Goal: Information Seeking & Learning: Learn about a topic

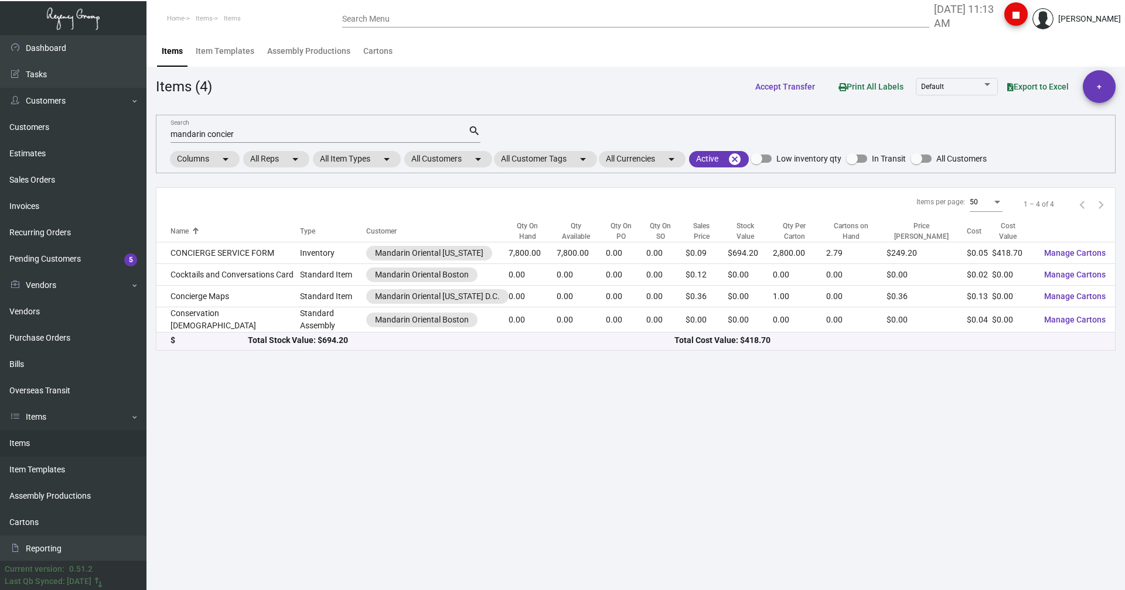
click at [259, 140] on div "mandarin concier Search" at bounding box center [319, 134] width 298 height 18
drag, startPoint x: 257, startPoint y: 136, endPoint x: 169, endPoint y: 141, distance: 87.4
click at [169, 141] on div "mandarin concier Search search Columns arrow_drop_down All Reps arrow_drop_down…" at bounding box center [635, 144] width 959 height 59
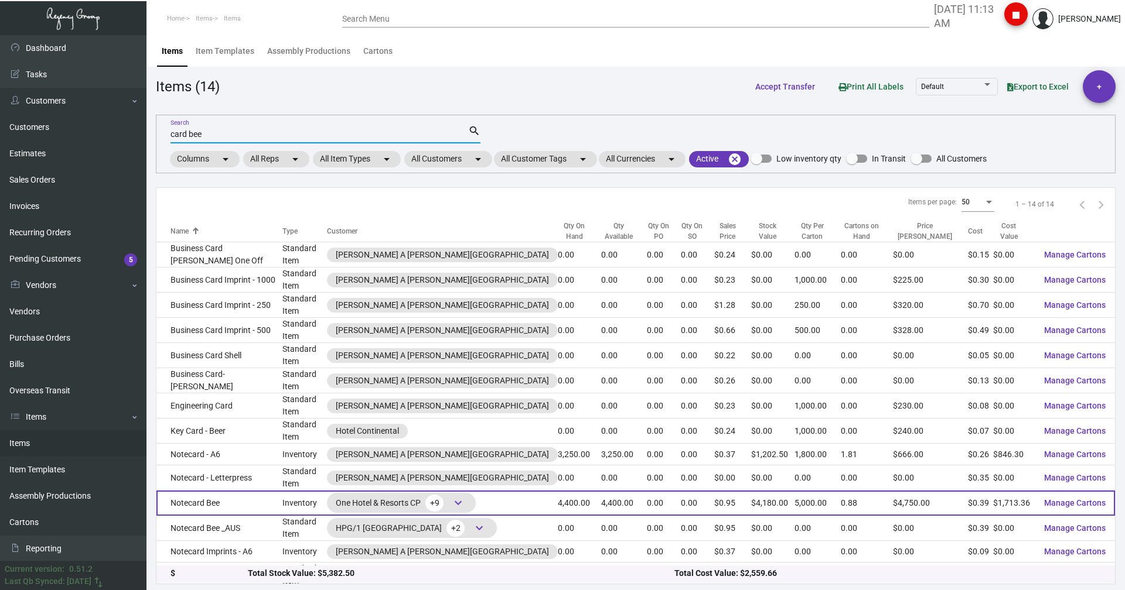
type input "card bee"
click at [187, 491] on td "Notecard Bee" at bounding box center [219, 503] width 126 height 25
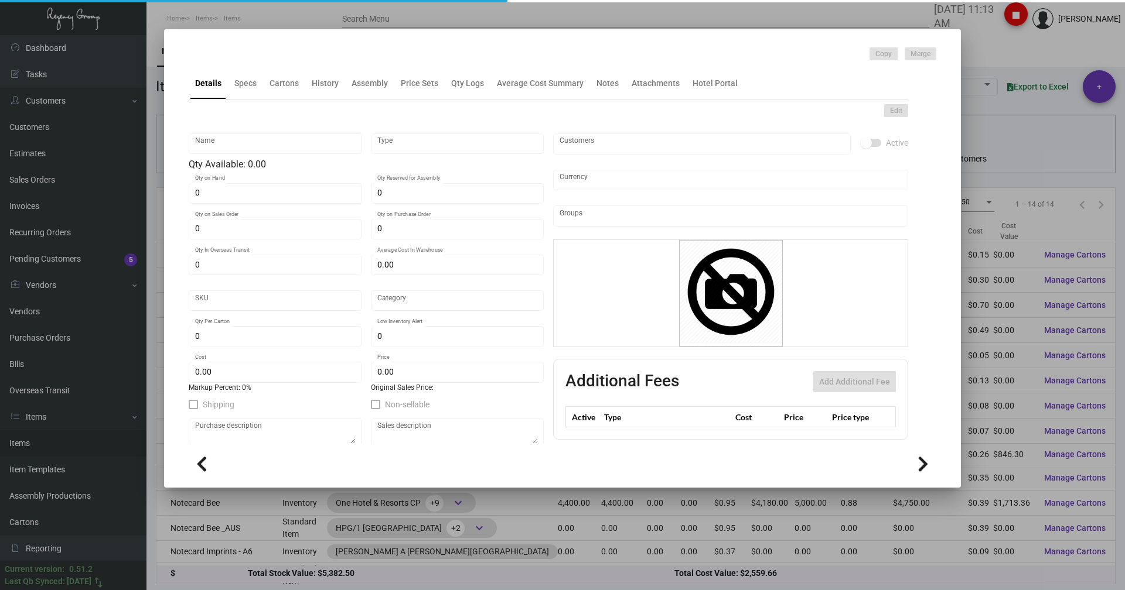
type input "Notecard Bee"
type input "Inventory"
type input "4,400"
type input "$ 0.4425"
type input "961-Notecard-59-INV"
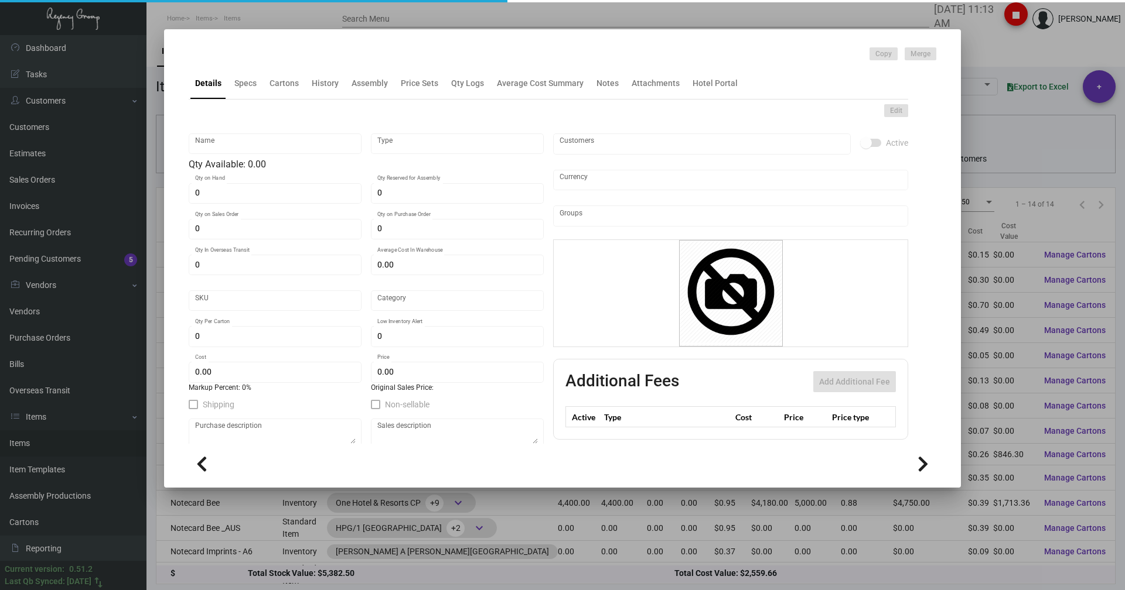
type input "Standard"
type input "5,000"
type input "$ 0.3894"
type input "$ 0.95"
checkbox input "true"
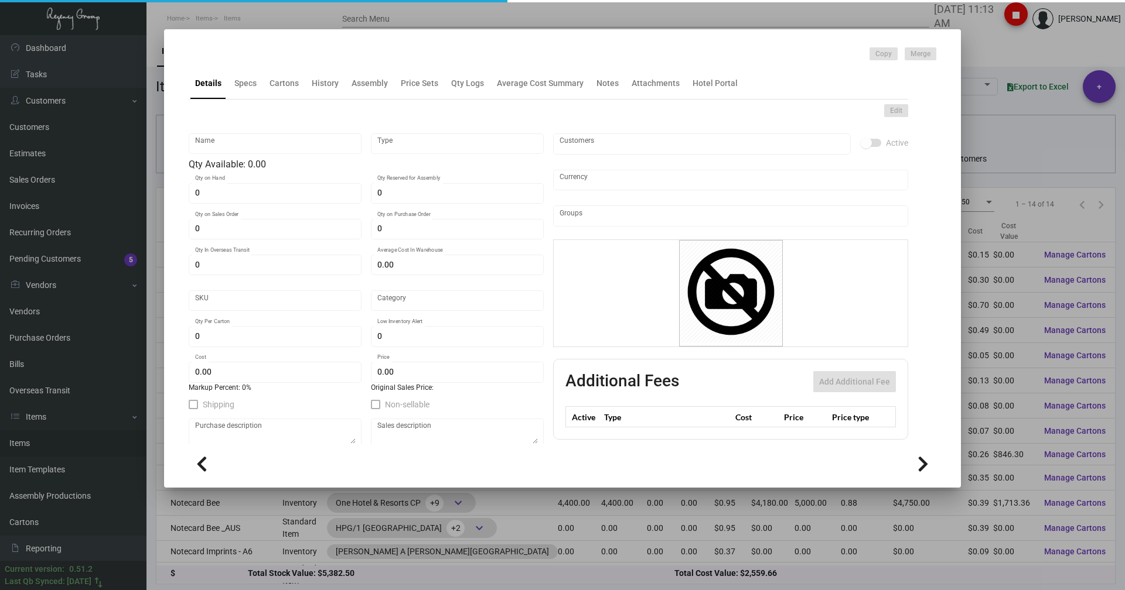
type input "United States Dollar $"
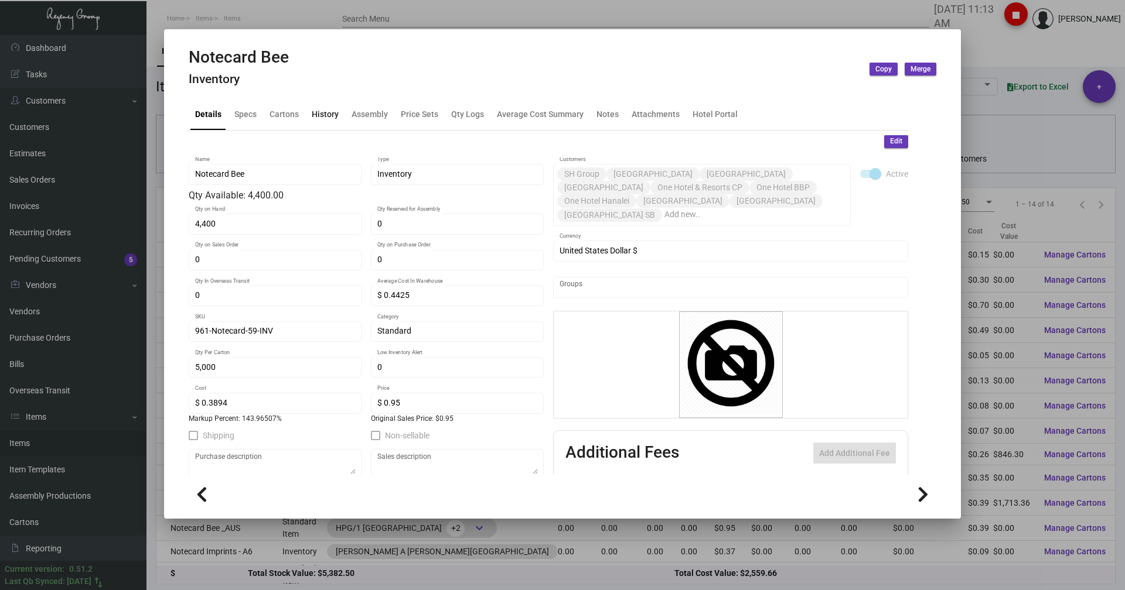
click at [308, 117] on div "History" at bounding box center [325, 114] width 36 height 28
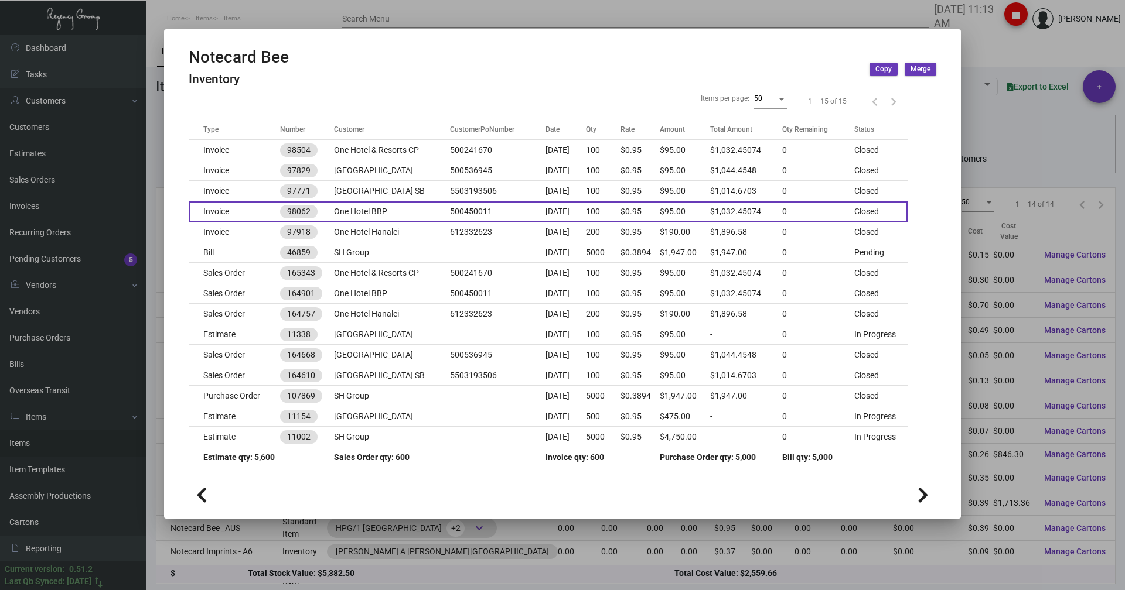
scroll to position [158, 0]
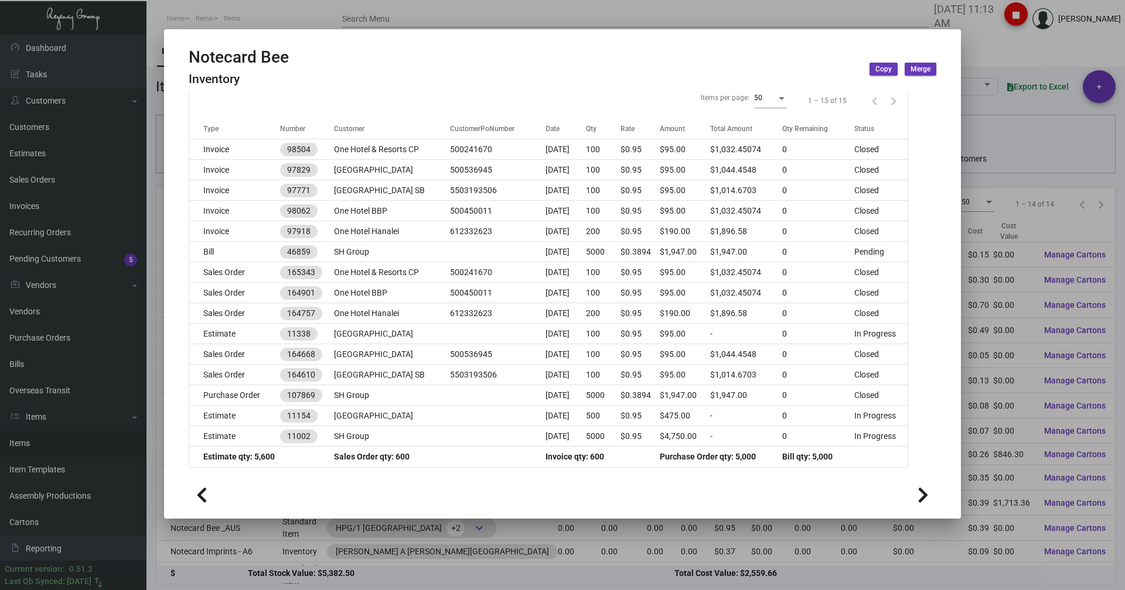
drag, startPoint x: 964, startPoint y: 41, endPoint x: 981, endPoint y: 36, distance: 17.6
click at [965, 41] on div at bounding box center [562, 295] width 1125 height 590
